Goal: Transaction & Acquisition: Purchase product/service

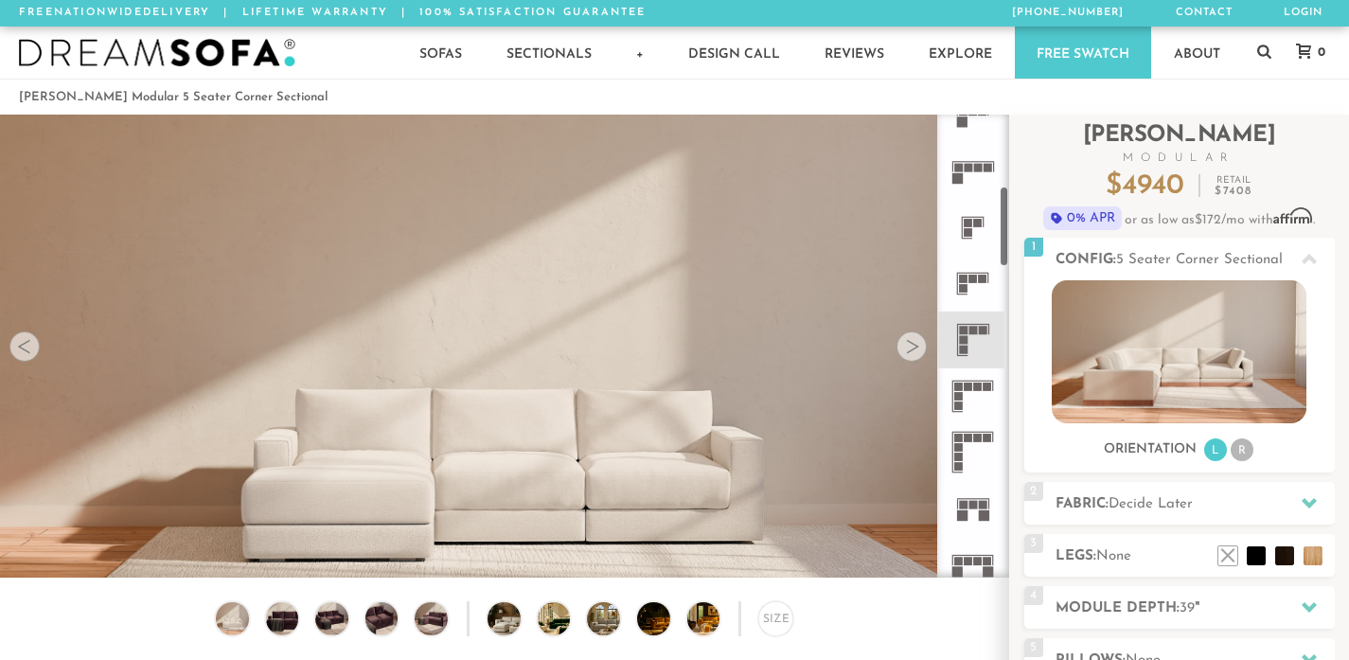
scroll to position [436, 0]
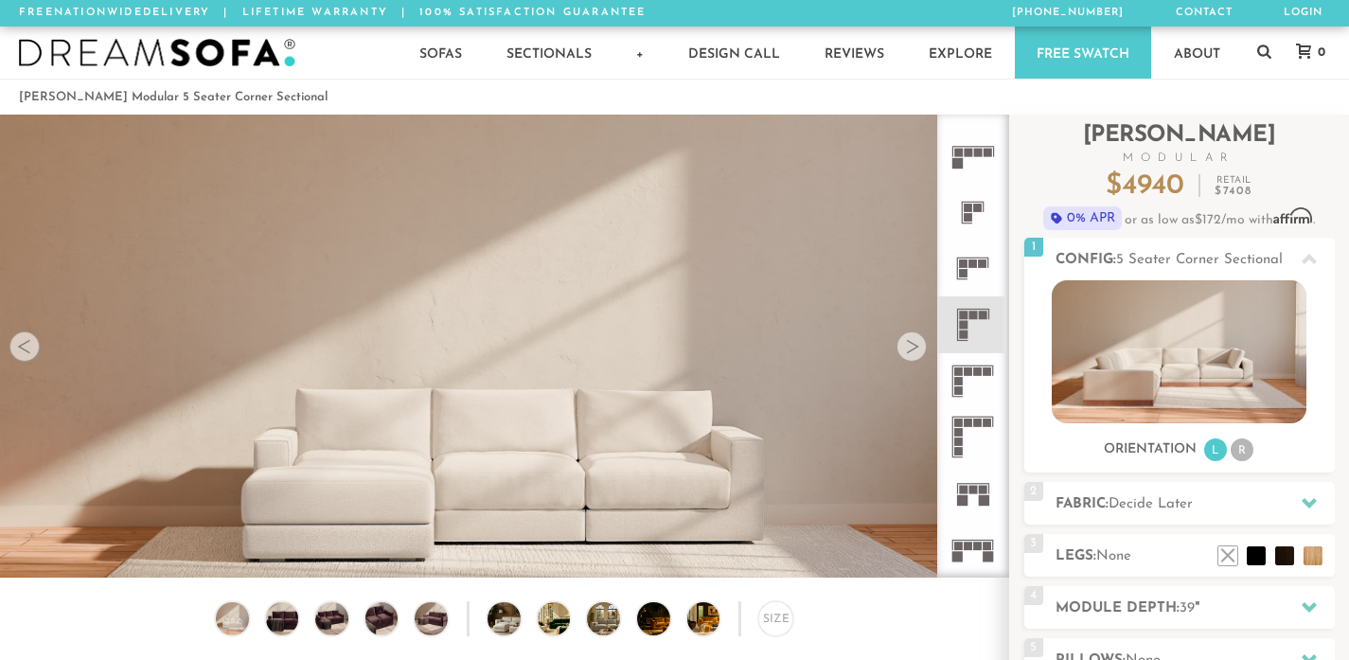
click at [963, 323] on rect at bounding box center [963, 325] width 9 height 9
click at [962, 329] on icon at bounding box center [973, 324] width 56 height 56
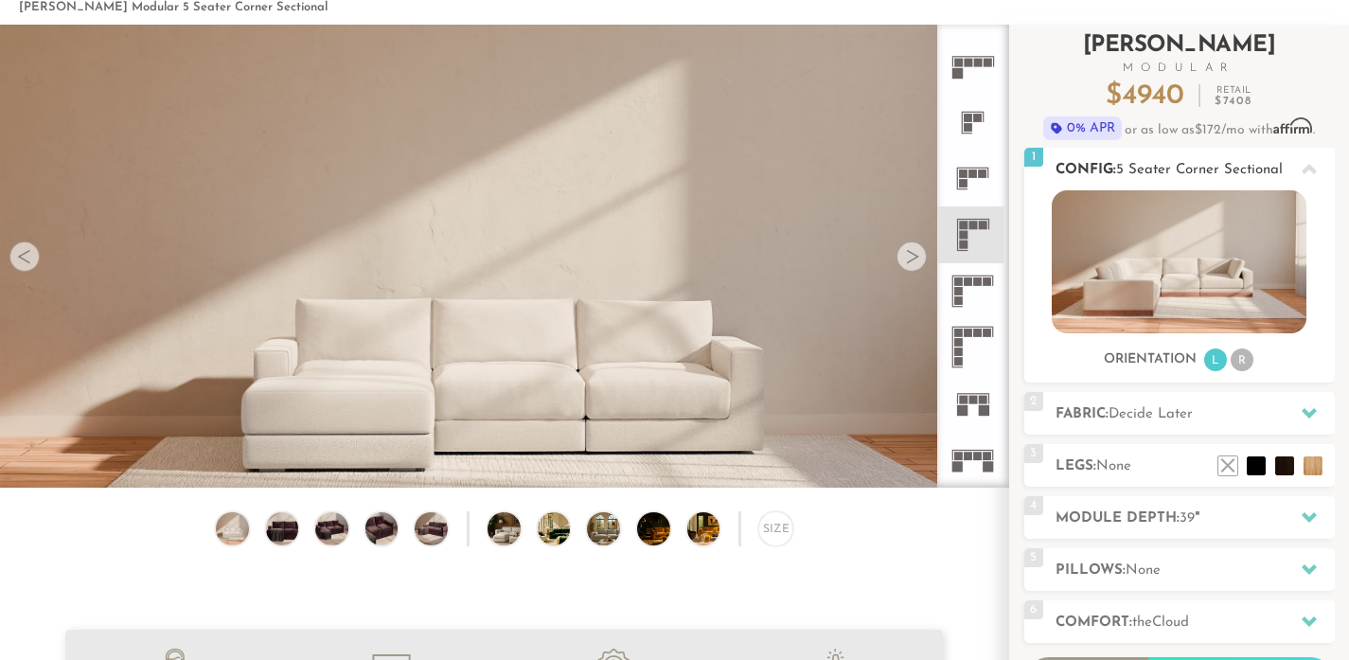
scroll to position [94, 0]
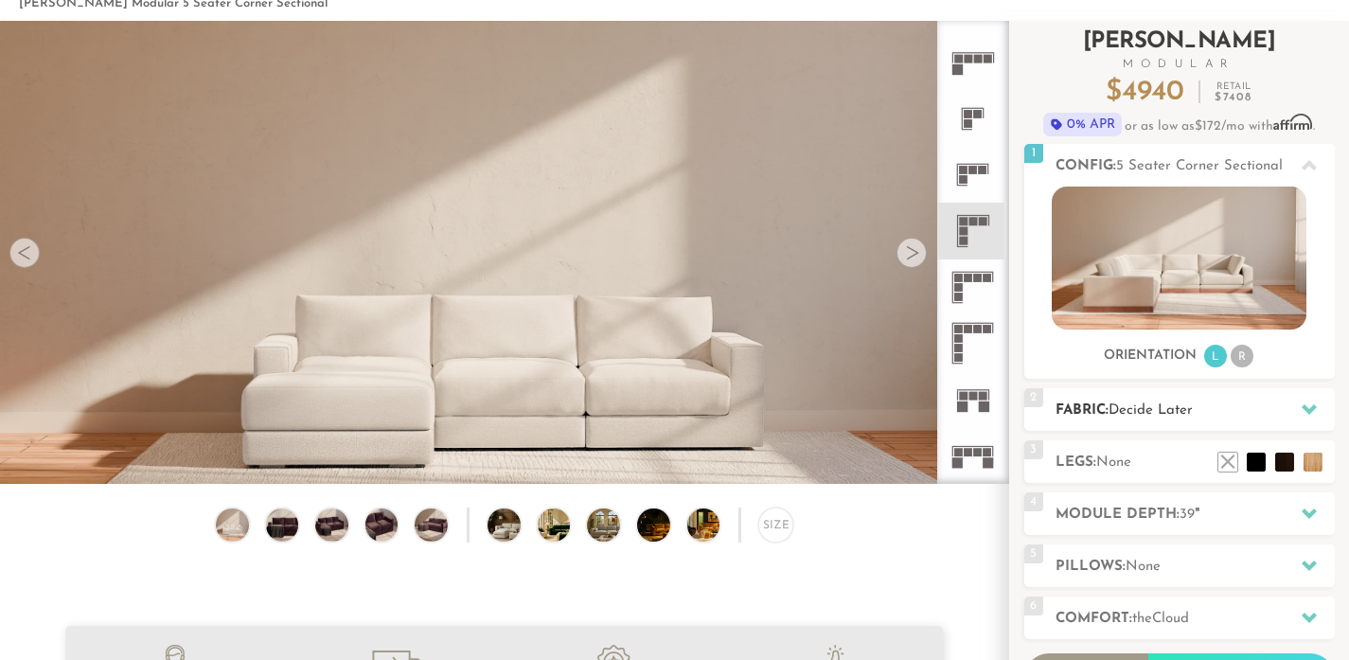
click at [1154, 410] on span "Decide Later" at bounding box center [1150, 410] width 84 height 14
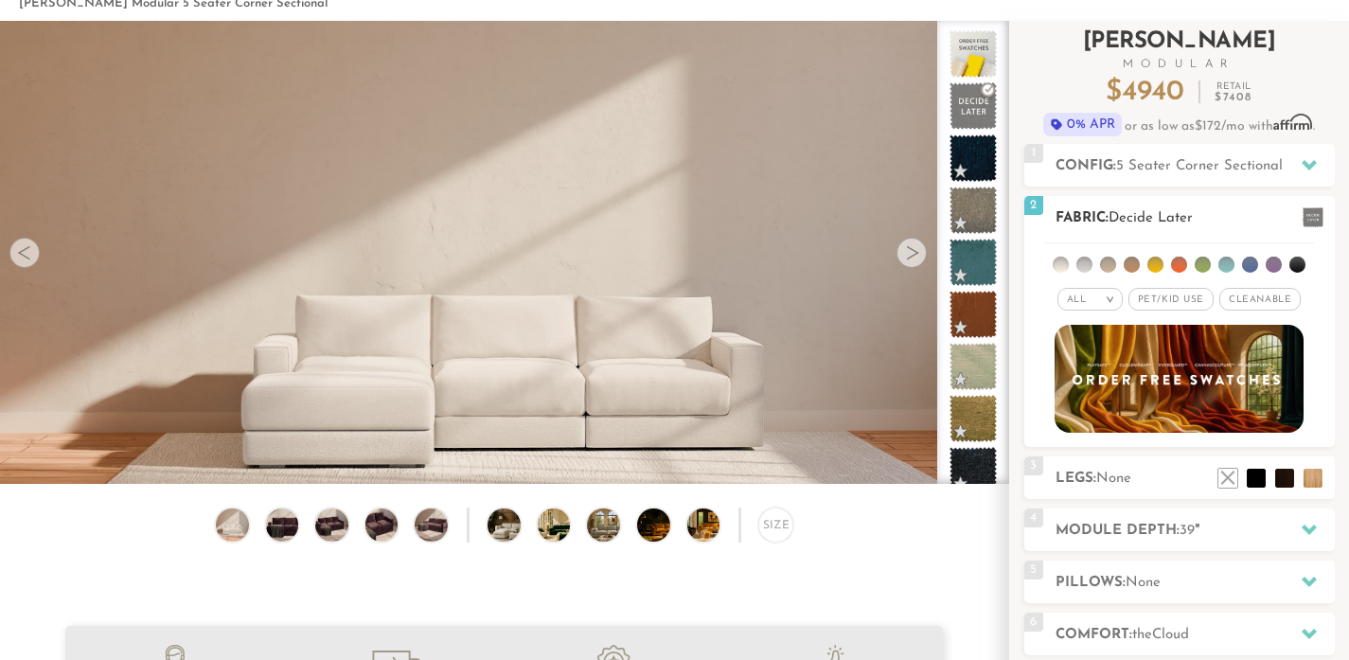
click at [1107, 299] on em ">" at bounding box center [1110, 298] width 14 height 9
click at [1104, 430] on li "Durable" at bounding box center [1089, 432] width 65 height 27
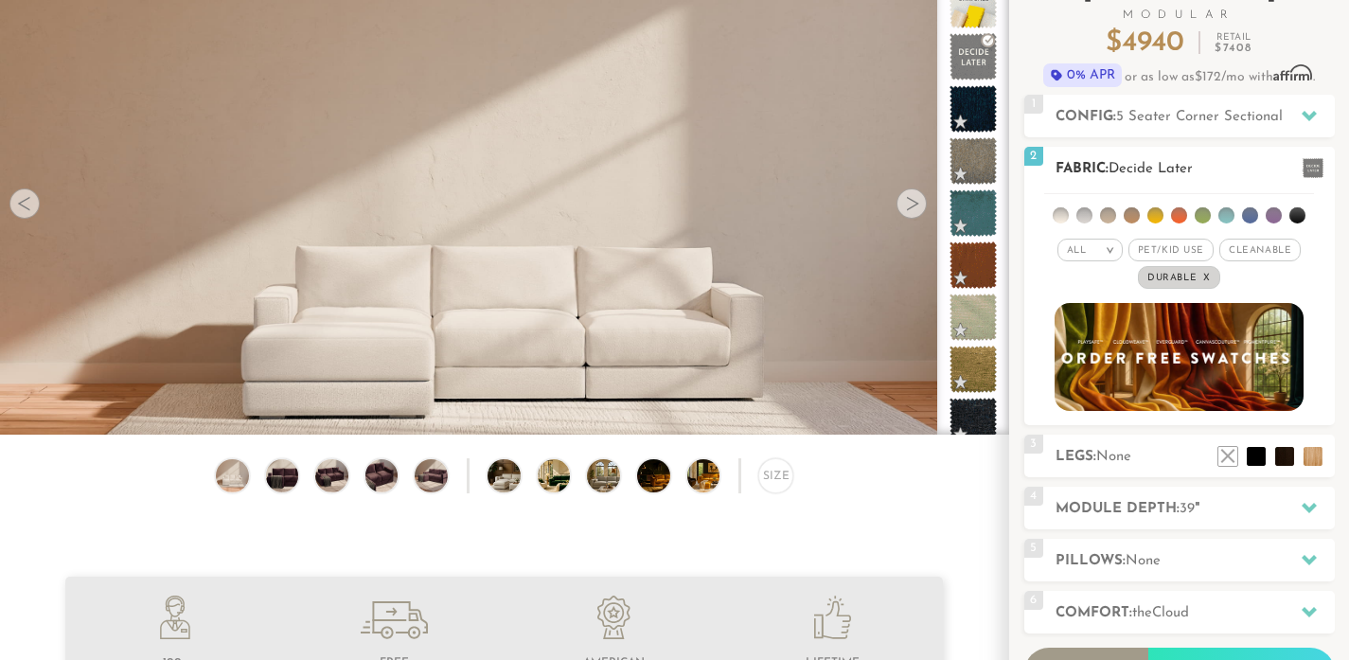
scroll to position [145, 0]
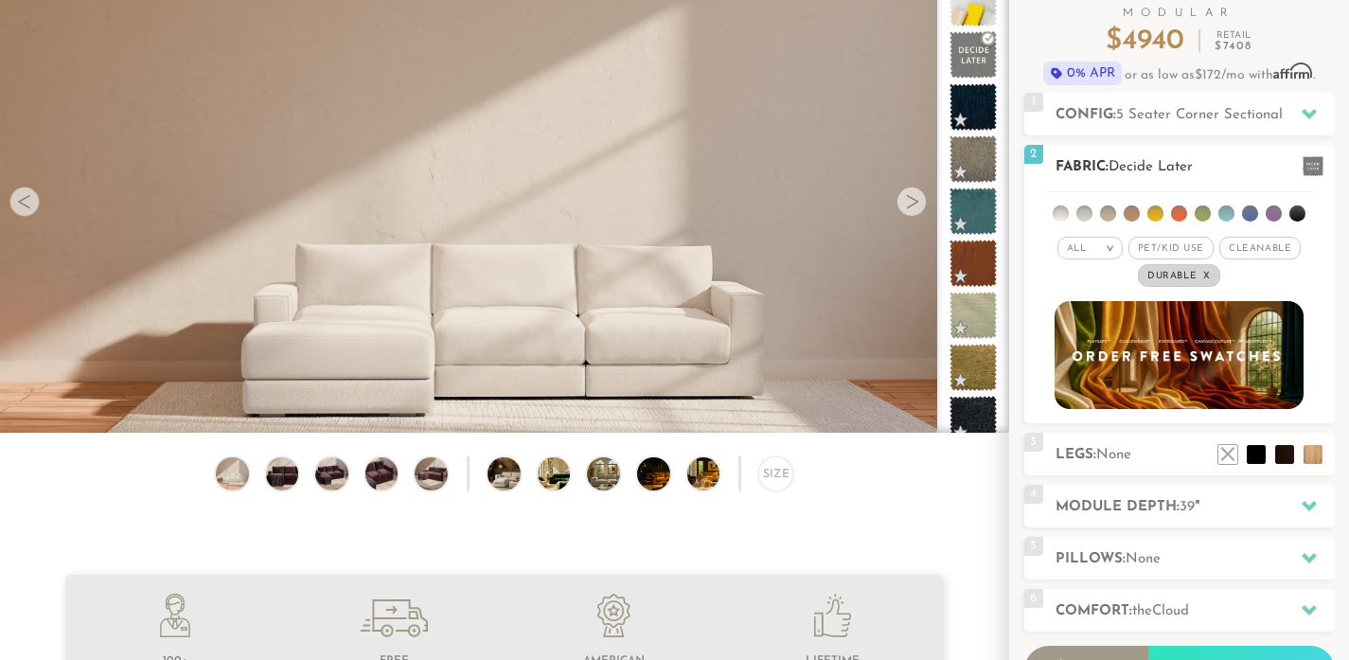
click at [1083, 212] on li at bounding box center [1084, 213] width 16 height 16
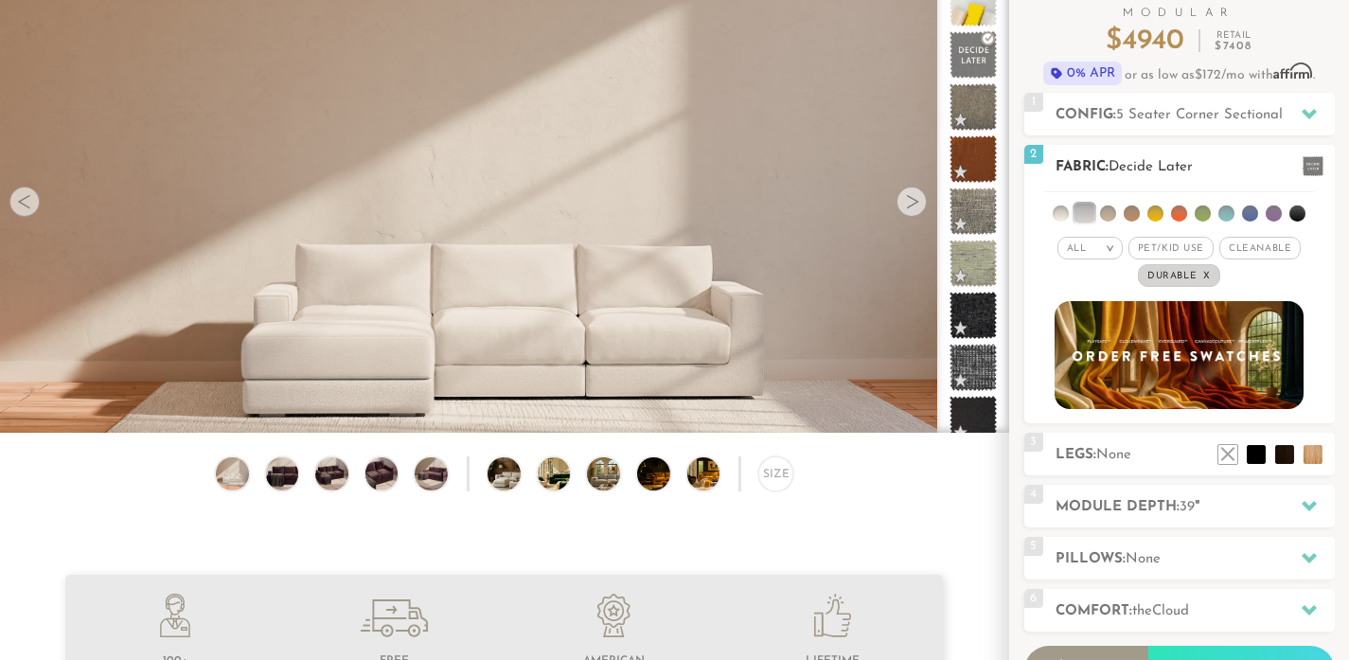
click at [1059, 213] on li at bounding box center [1060, 213] width 16 height 16
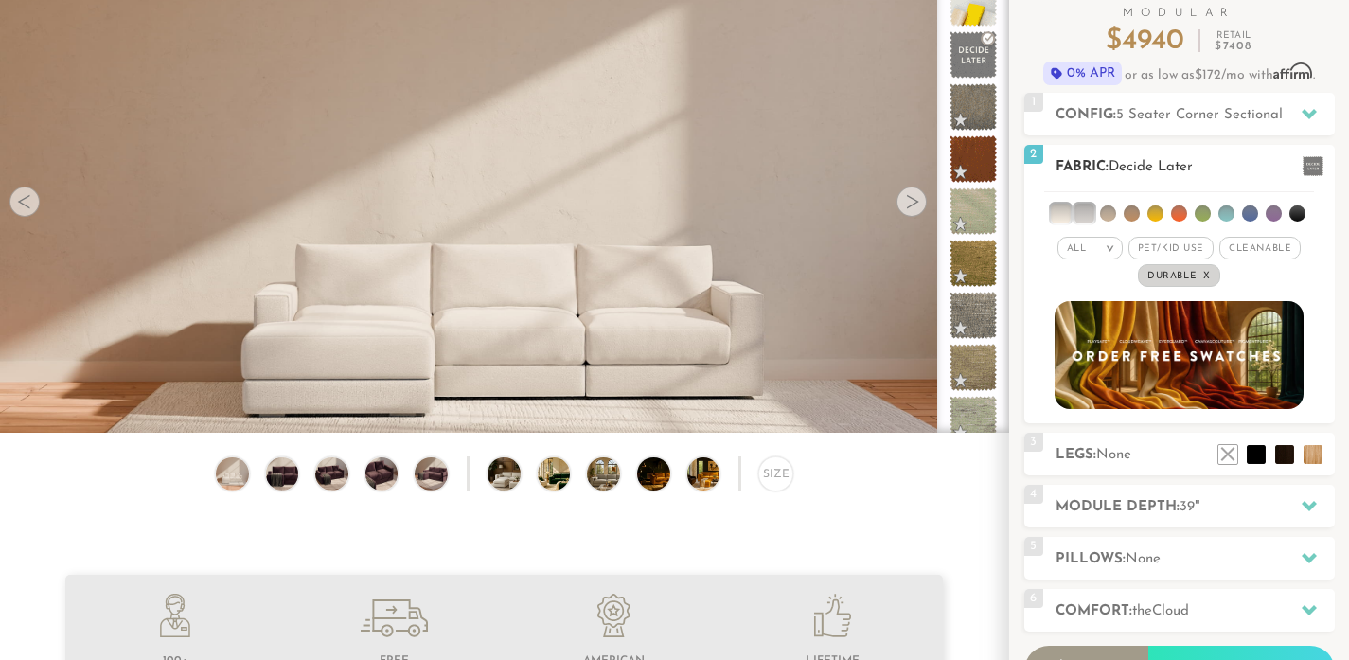
click at [1087, 214] on li at bounding box center [1083, 212] width 19 height 19
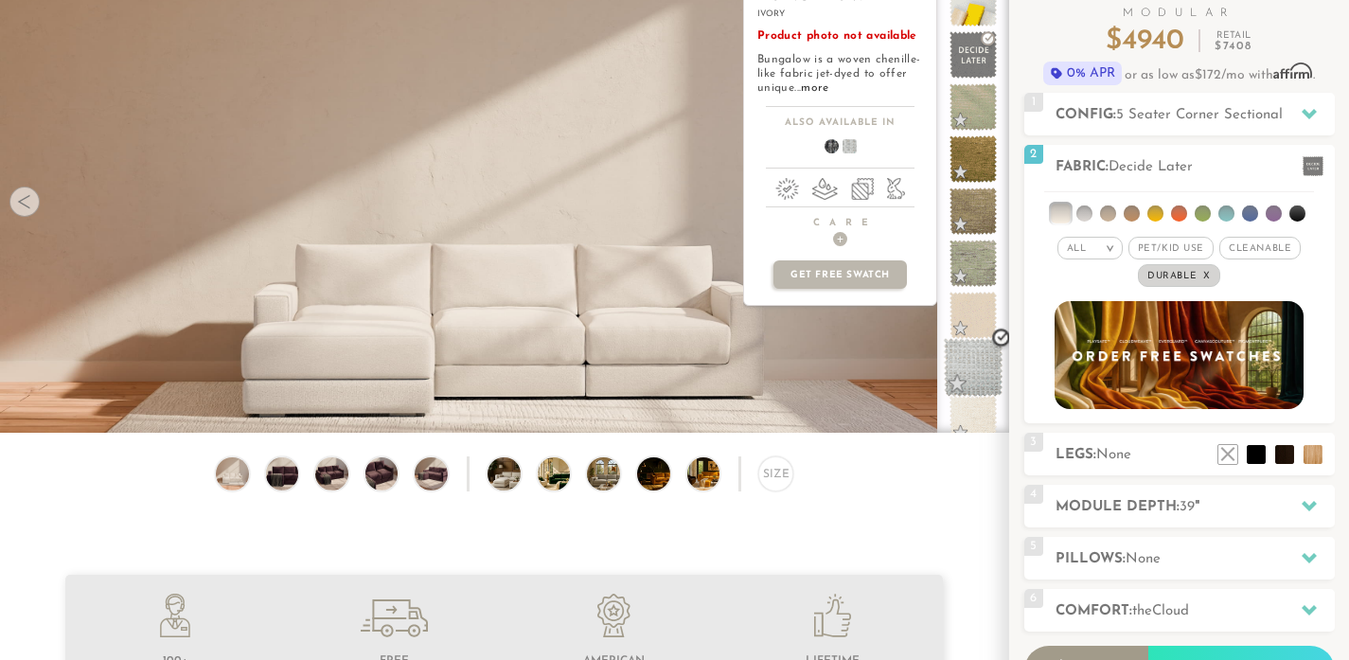
click at [970, 371] on span at bounding box center [974, 368] width 60 height 60
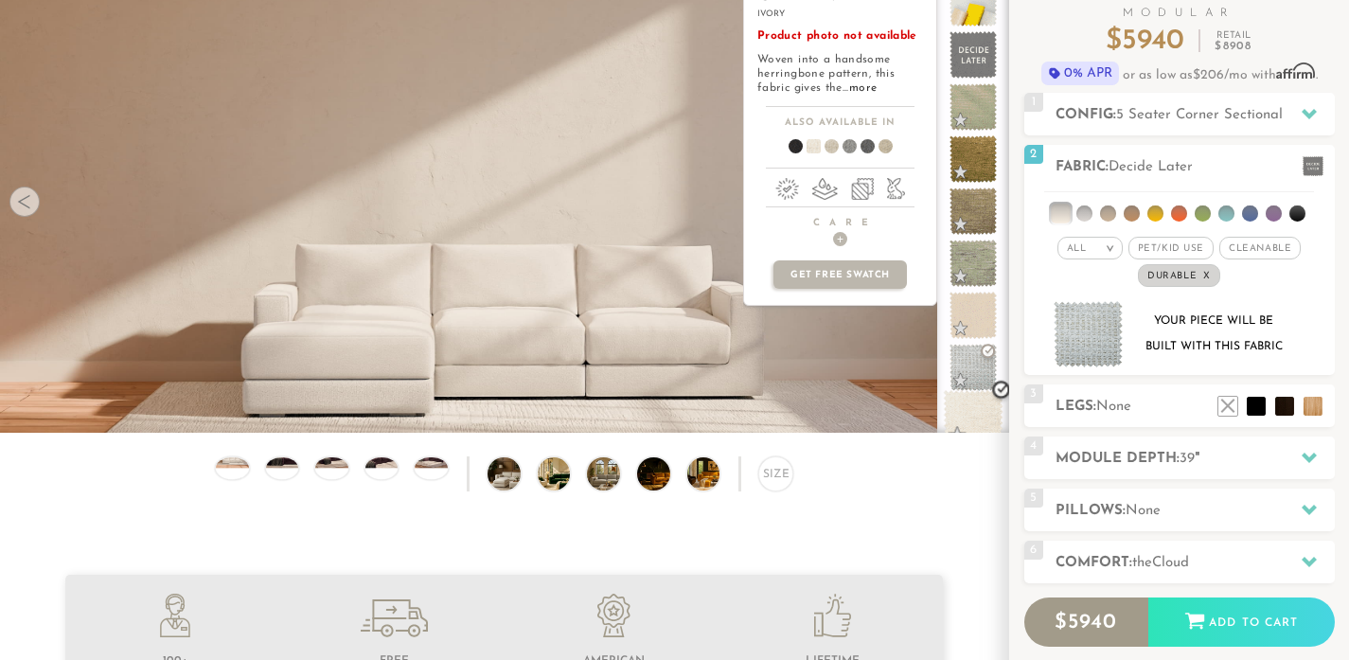
click at [977, 414] on span at bounding box center [974, 420] width 60 height 60
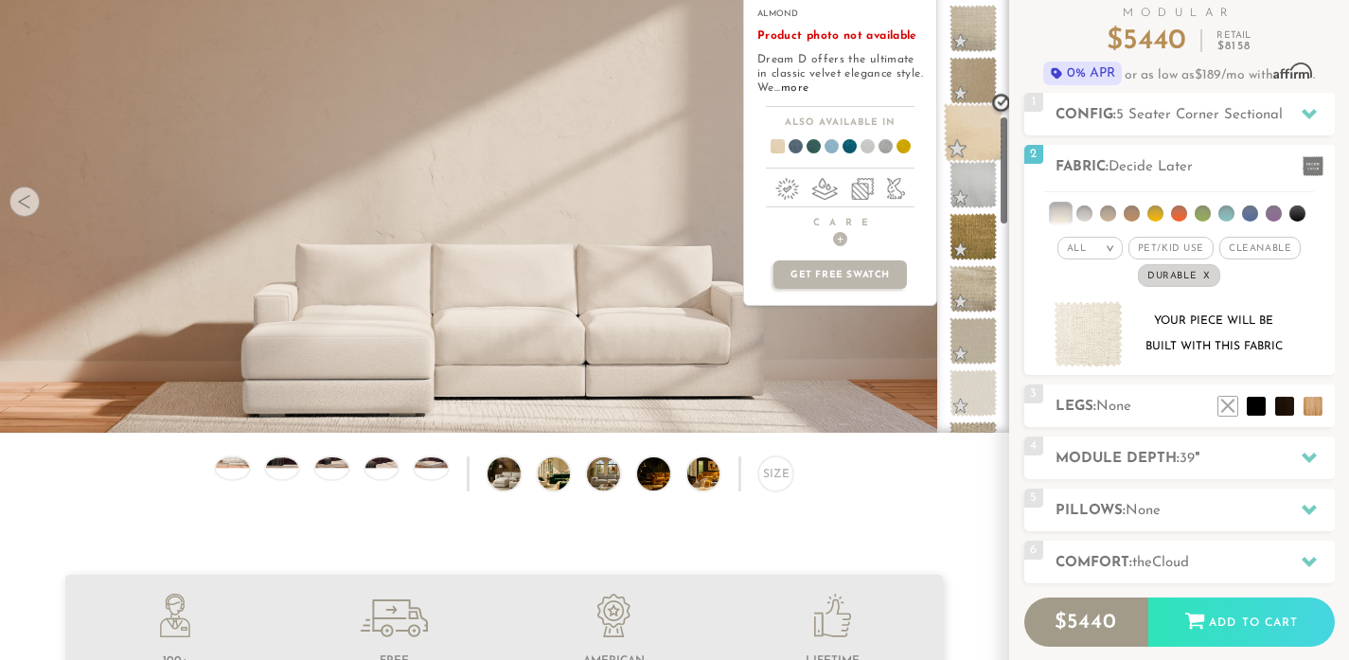
scroll to position [698, 0]
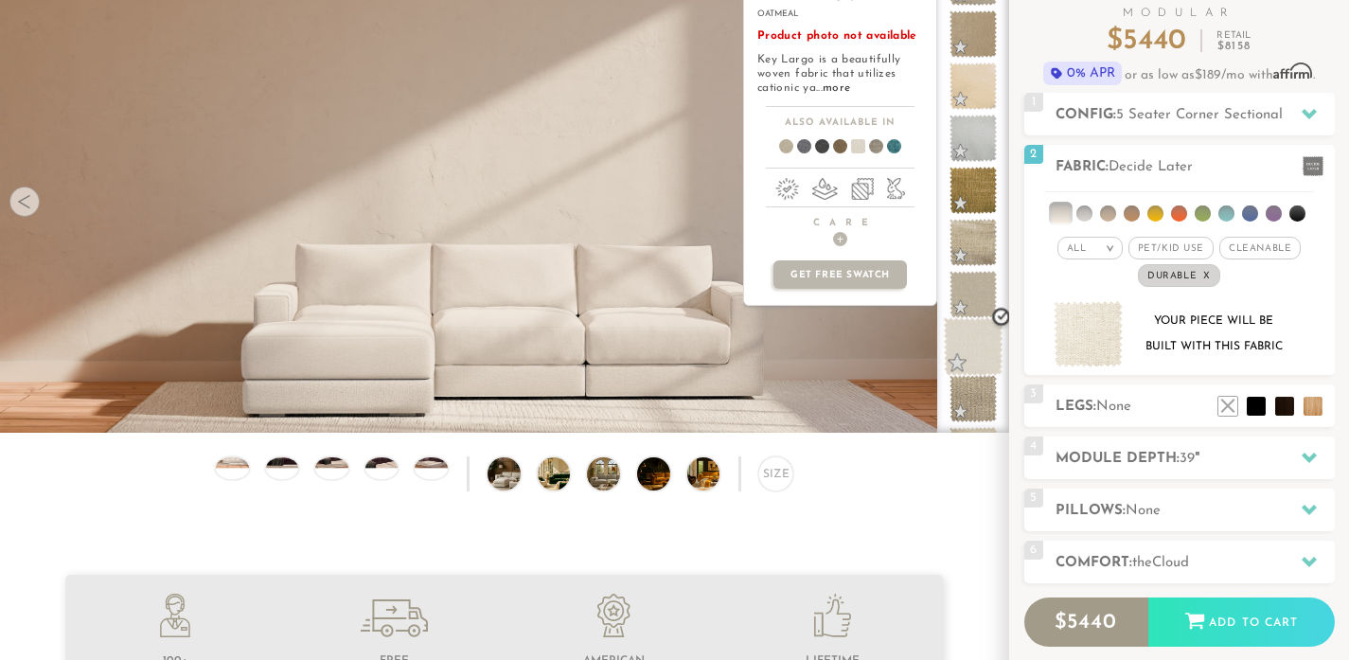
click at [978, 339] on span at bounding box center [974, 347] width 60 height 60
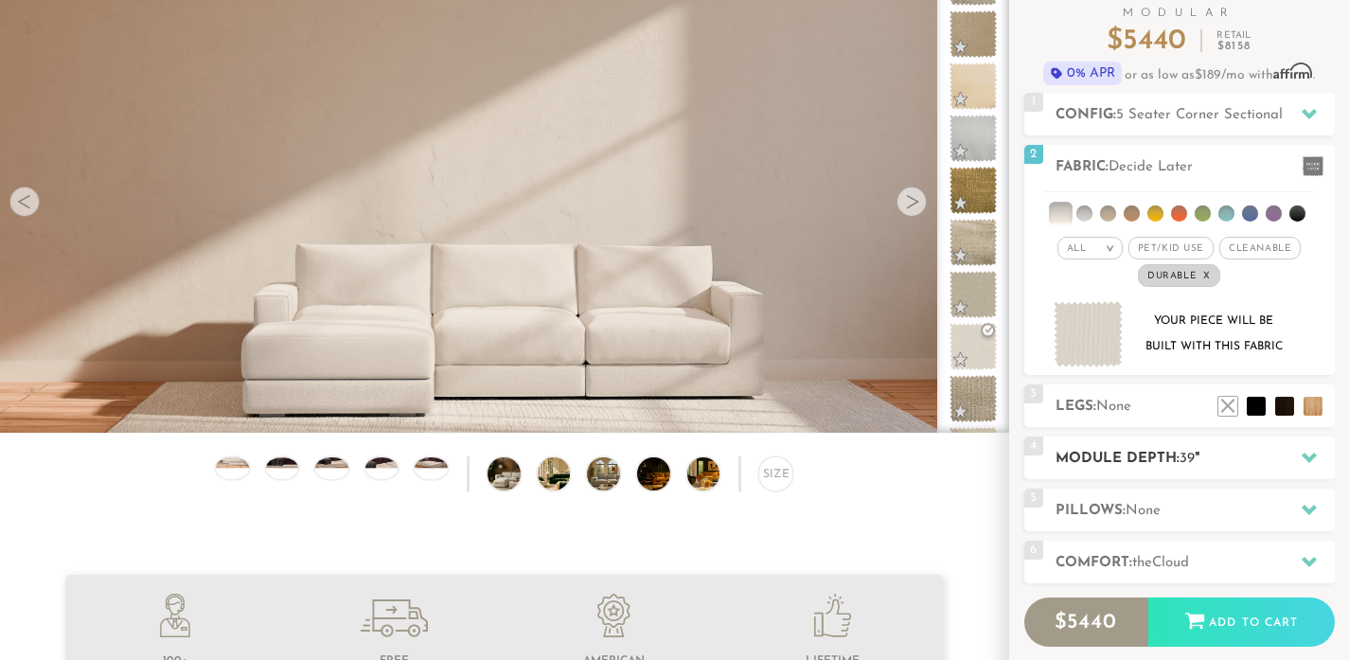
click at [1168, 459] on h2 "Module Depth: 39 "" at bounding box center [1194, 459] width 279 height 22
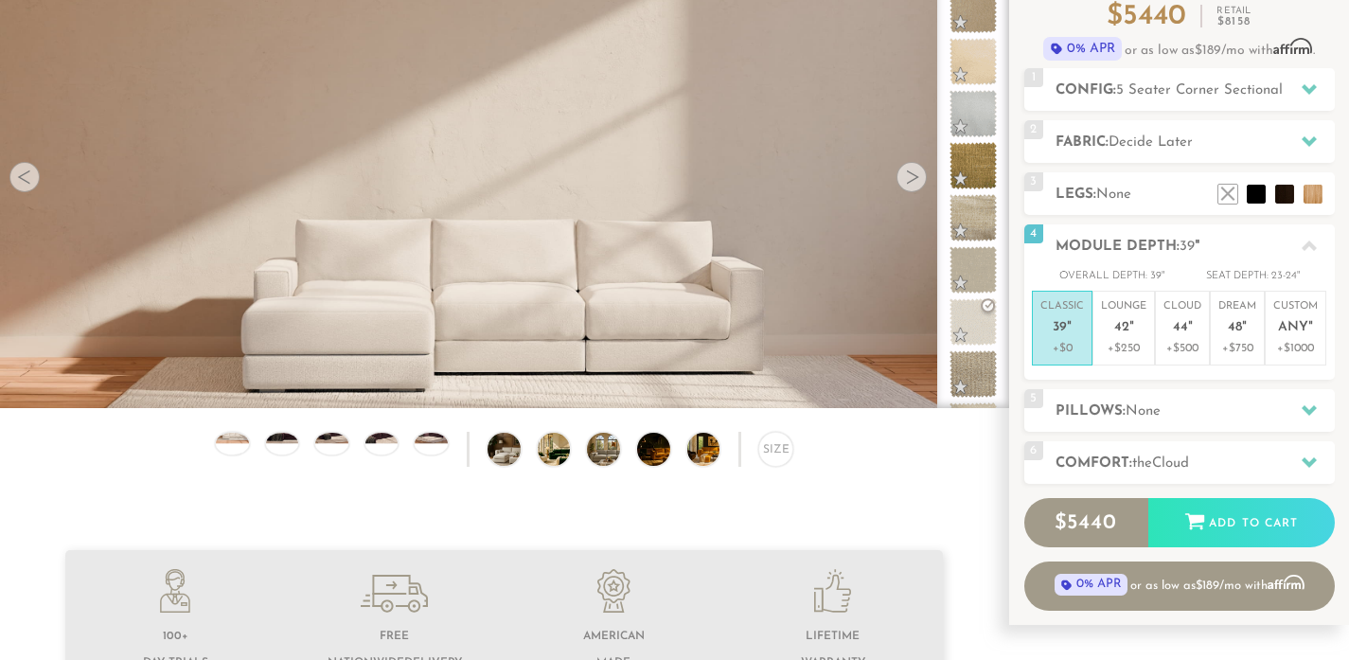
scroll to position [171, 0]
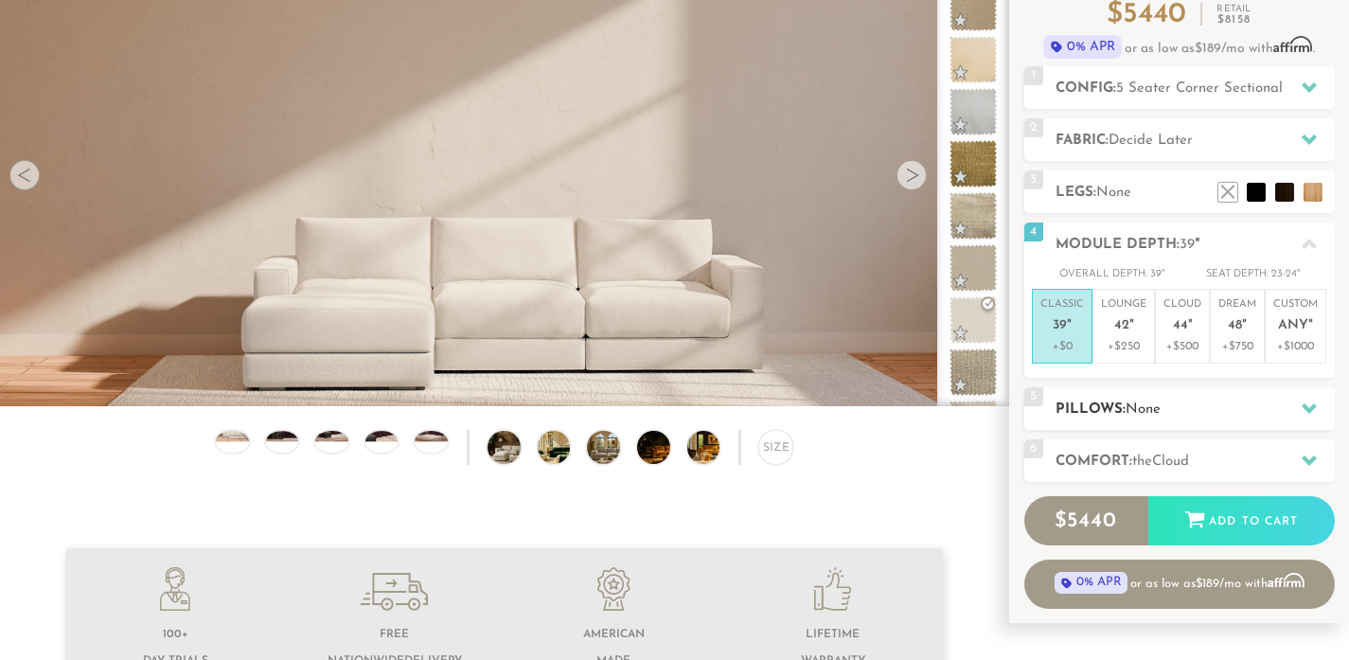
click at [1206, 408] on h2 "Pillows: None" at bounding box center [1194, 409] width 279 height 22
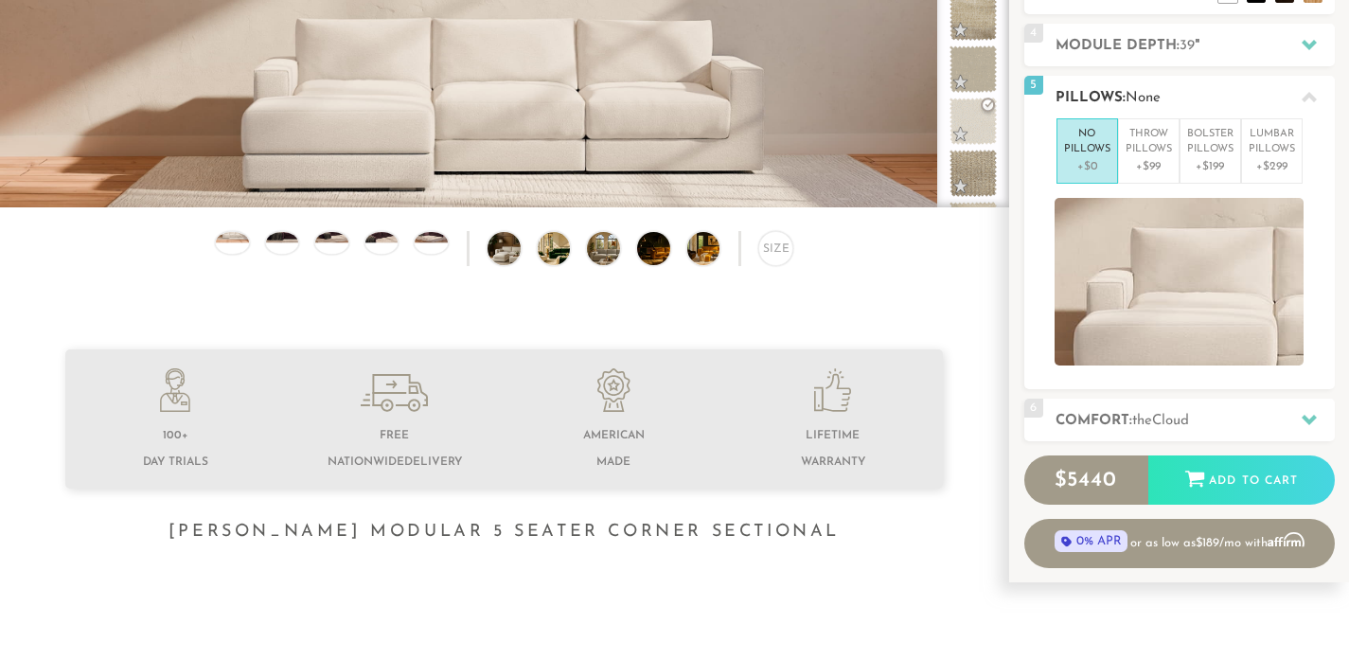
scroll to position [374, 0]
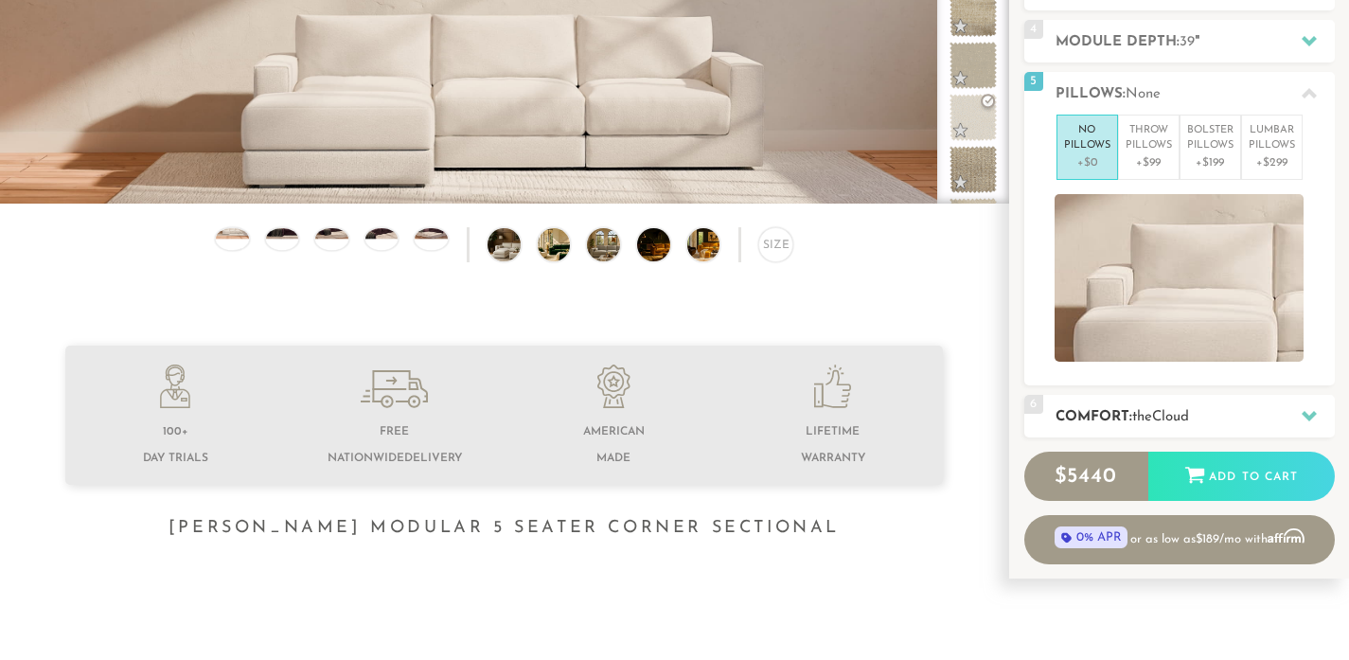
click at [1165, 410] on span "Cloud" at bounding box center [1170, 417] width 37 height 14
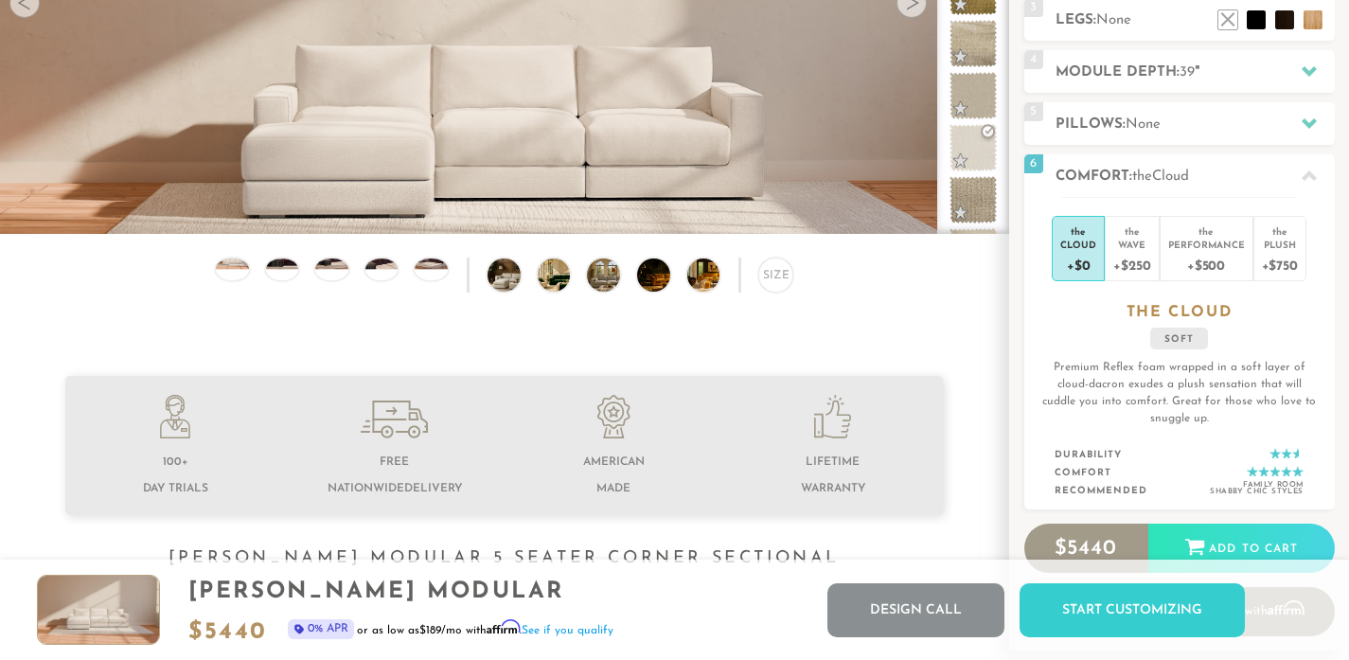
scroll to position [307, 0]
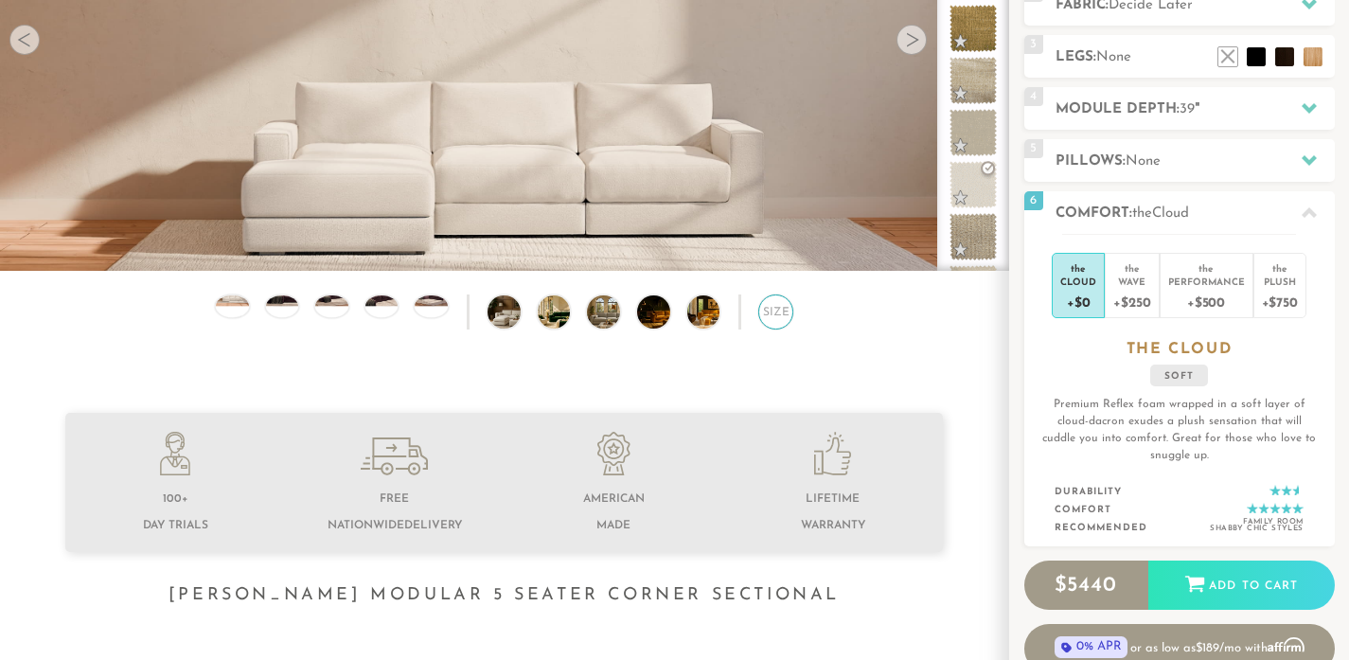
click at [784, 315] on div "Size" at bounding box center [775, 311] width 35 height 35
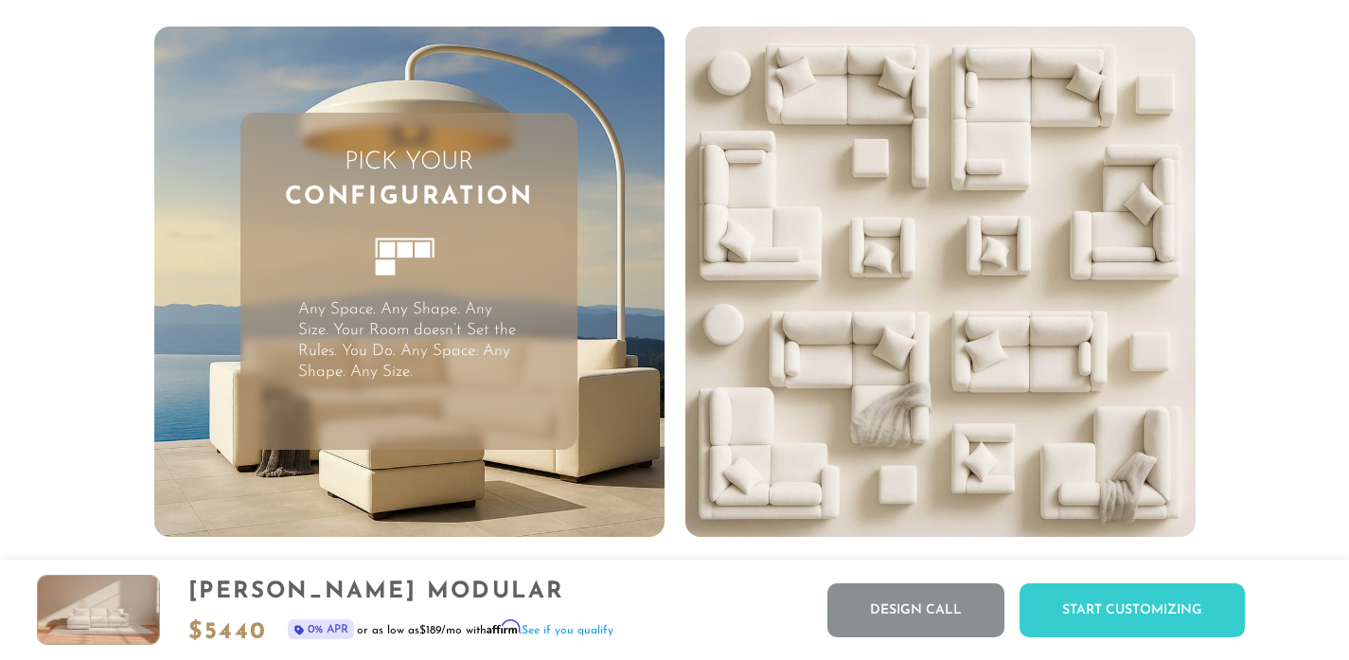
scroll to position [4626, 0]
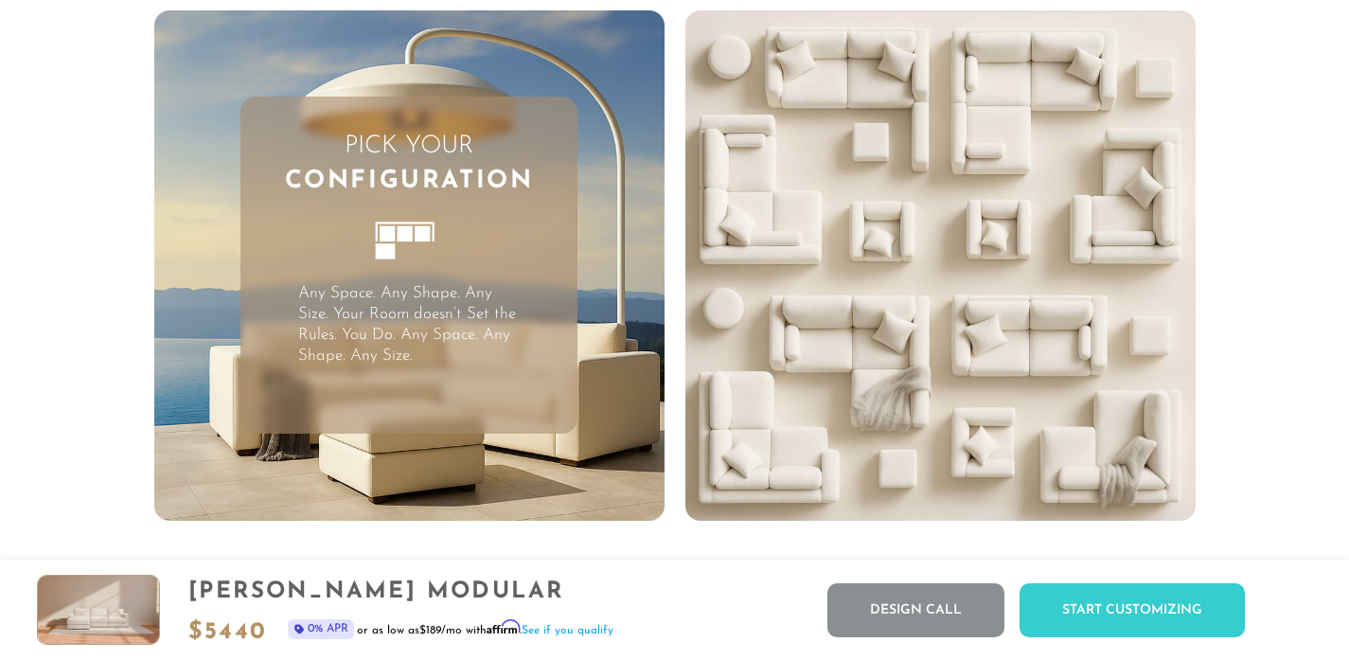
click at [408, 240] on rect at bounding box center [404, 233] width 15 height 15
click at [389, 366] on p "Any Space. Any Shape. Any Size. Your Room doesn’t Set the Rules. You Do. Any Sp…" at bounding box center [409, 324] width 222 height 83
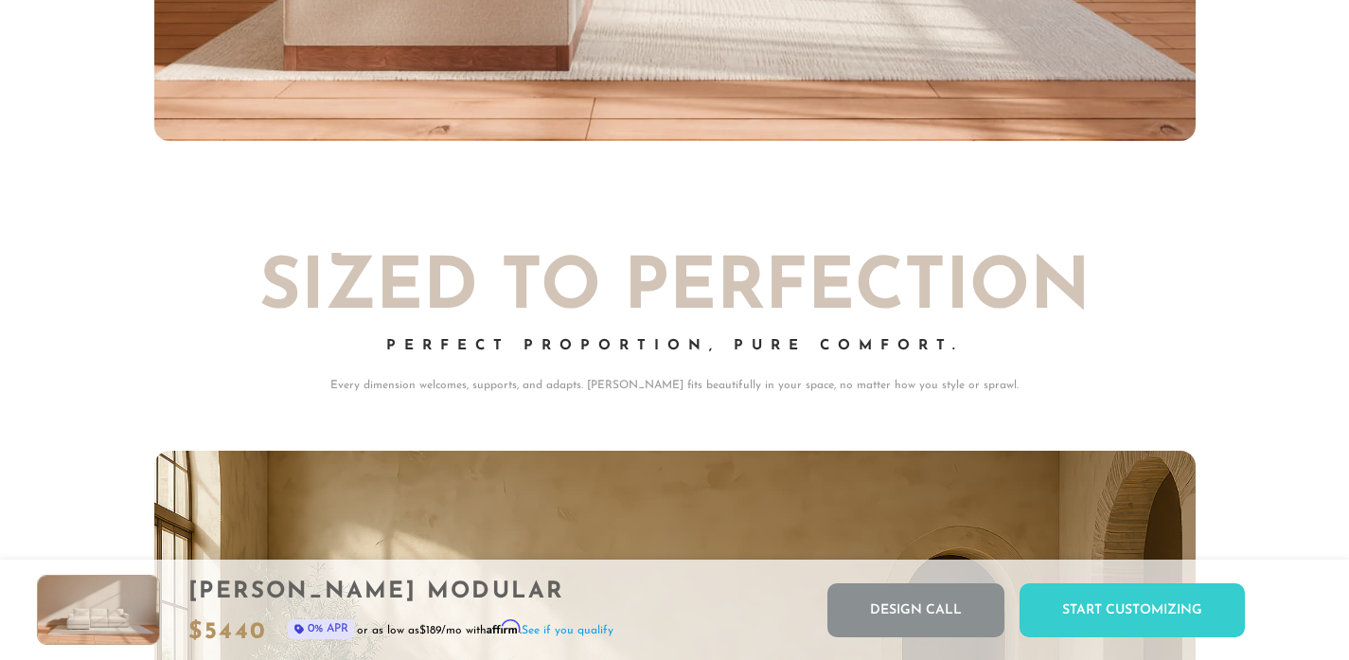
scroll to position [7810, 0]
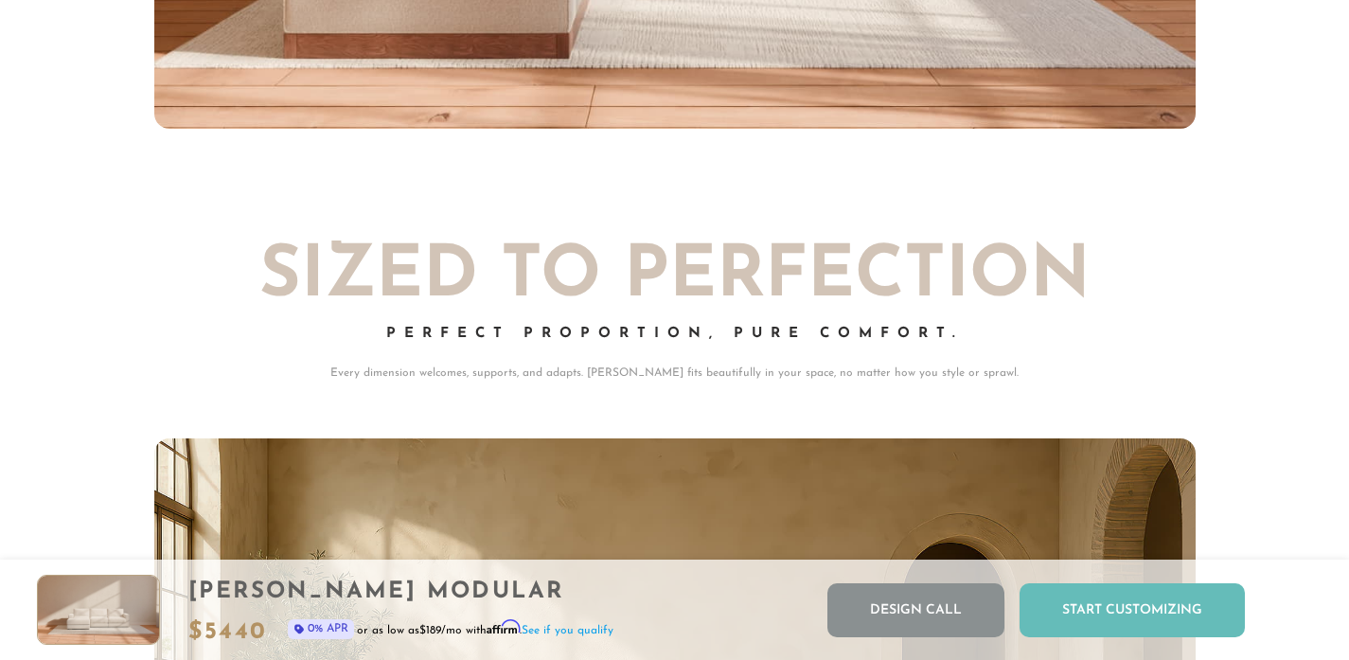
click at [1104, 617] on div "Start Customizing" at bounding box center [1131, 610] width 225 height 54
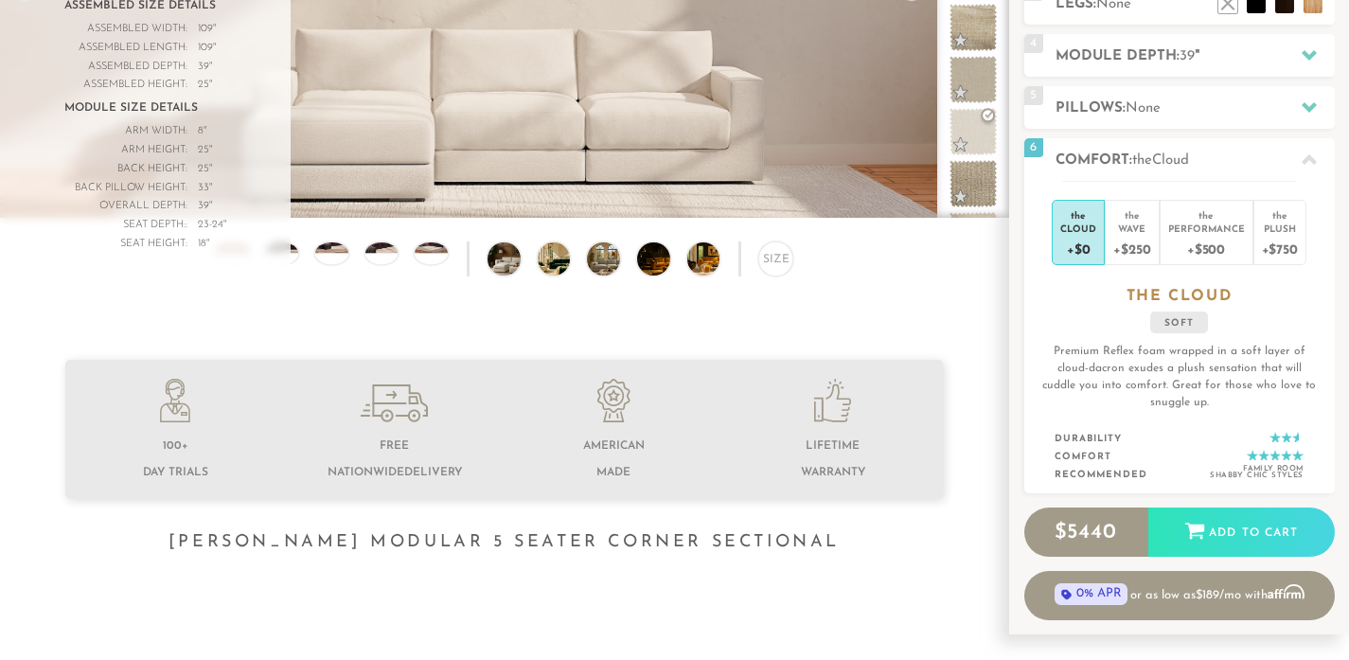
scroll to position [0, 0]
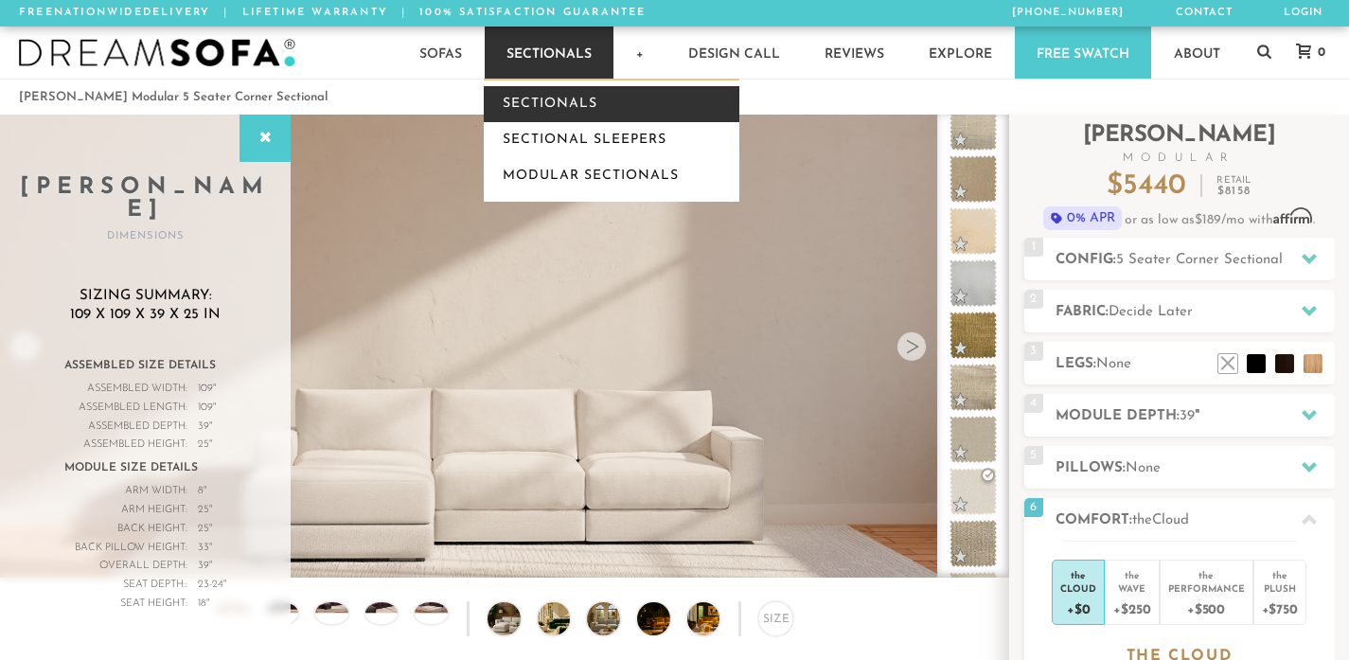
click at [571, 101] on link "Sectionals" at bounding box center [612, 104] width 256 height 36
